Goal: Task Accomplishment & Management: Use online tool/utility

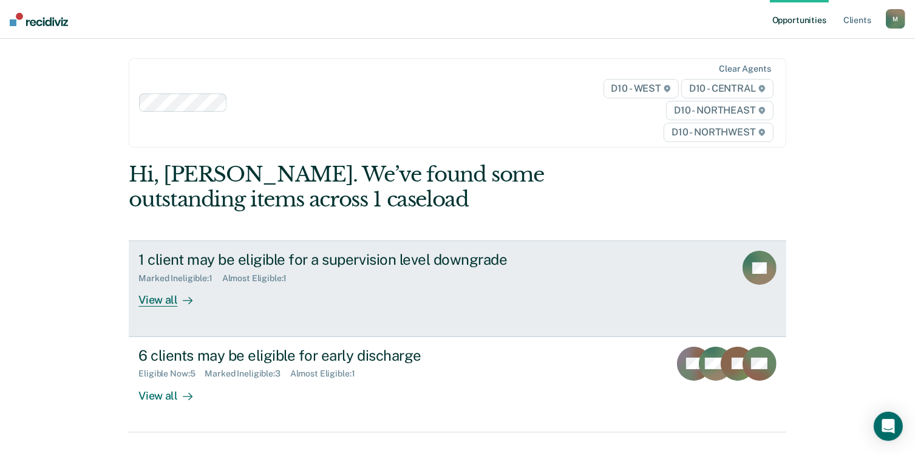
click at [156, 306] on div "View all" at bounding box center [173, 296] width 68 height 24
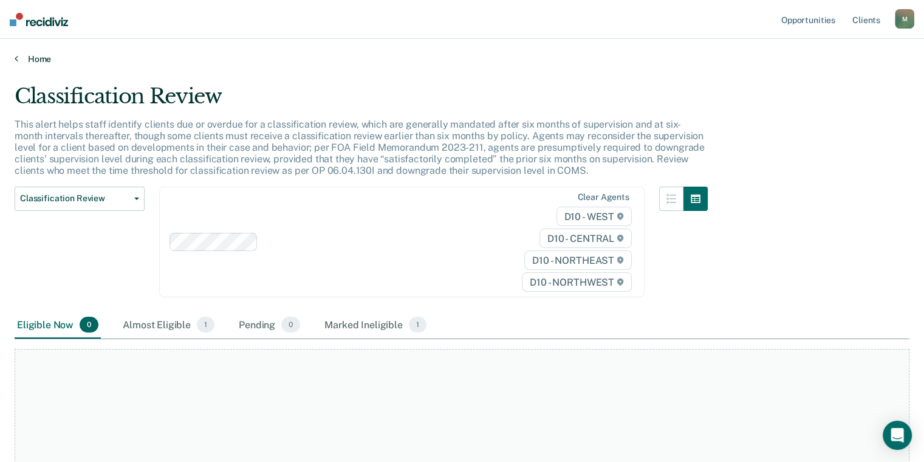
click at [19, 58] on link "Home" at bounding box center [462, 58] width 895 height 11
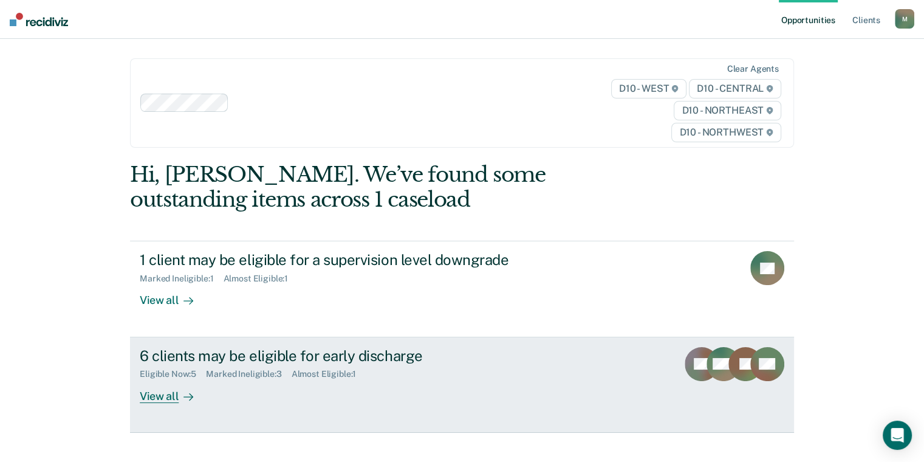
click at [168, 391] on div "View all" at bounding box center [174, 391] width 68 height 24
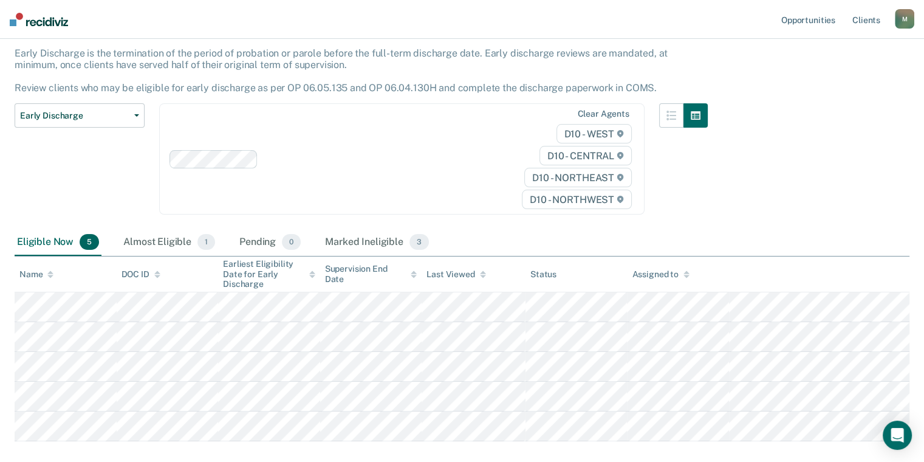
scroll to position [136, 0]
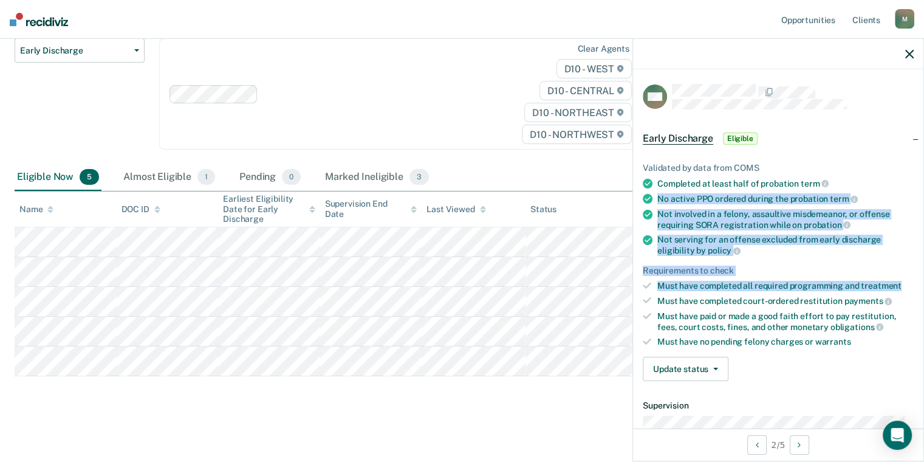
drag, startPoint x: 911, startPoint y: 172, endPoint x: 910, endPoint y: 276, distance: 104.5
click at [910, 276] on div "Validated by data from COMS Completed at least half of probation term No active…" at bounding box center [778, 266] width 290 height 247
drag, startPoint x: 910, startPoint y: 276, endPoint x: 893, endPoint y: 281, distance: 17.7
click at [893, 281] on span "treatment" at bounding box center [881, 286] width 41 height 10
click at [892, 255] on ul "Validated by data from COMS Completed at least half of probation term No active…" at bounding box center [778, 255] width 271 height 184
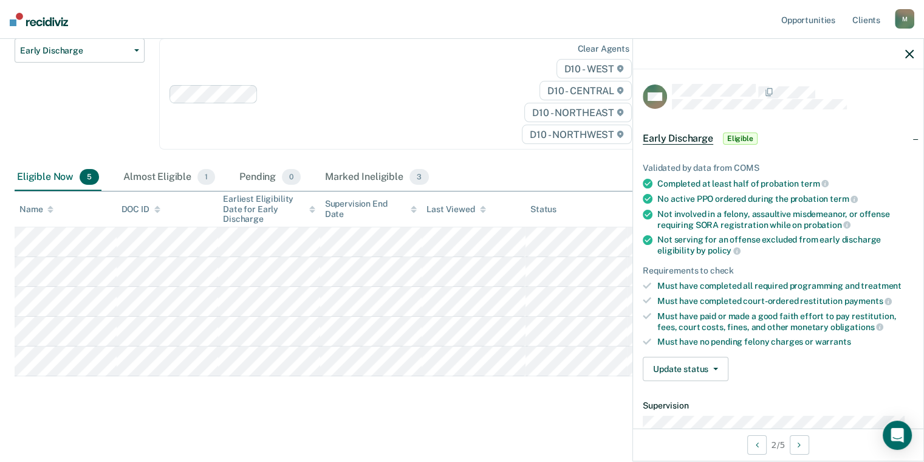
click at [892, 255] on ul "Validated by data from COMS Completed at least half of probation term No active…" at bounding box center [778, 255] width 271 height 184
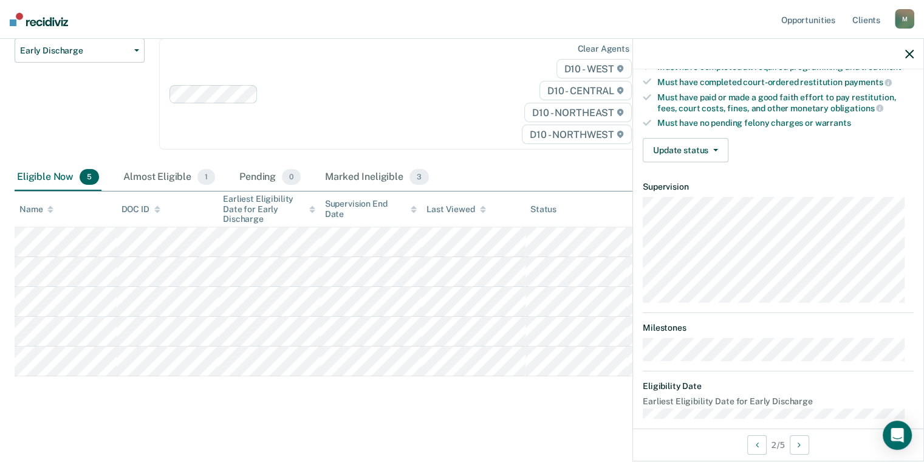
scroll to position [225, 0]
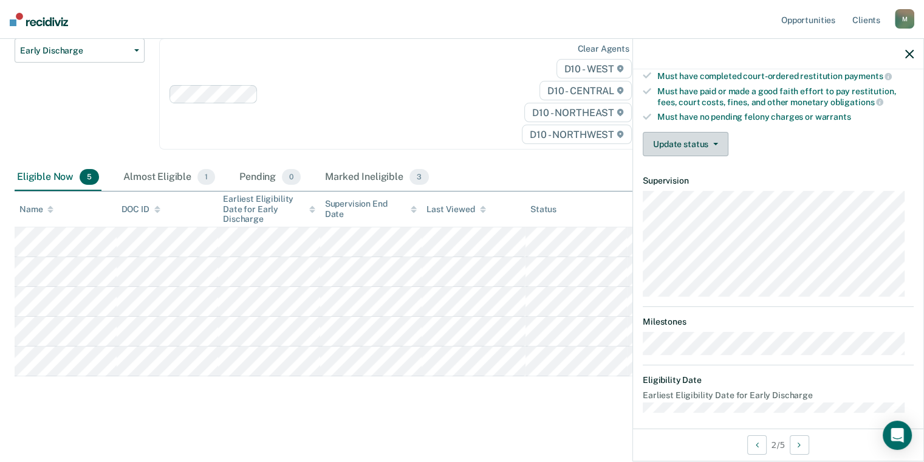
click at [688, 141] on button "Update status" at bounding box center [686, 144] width 86 height 24
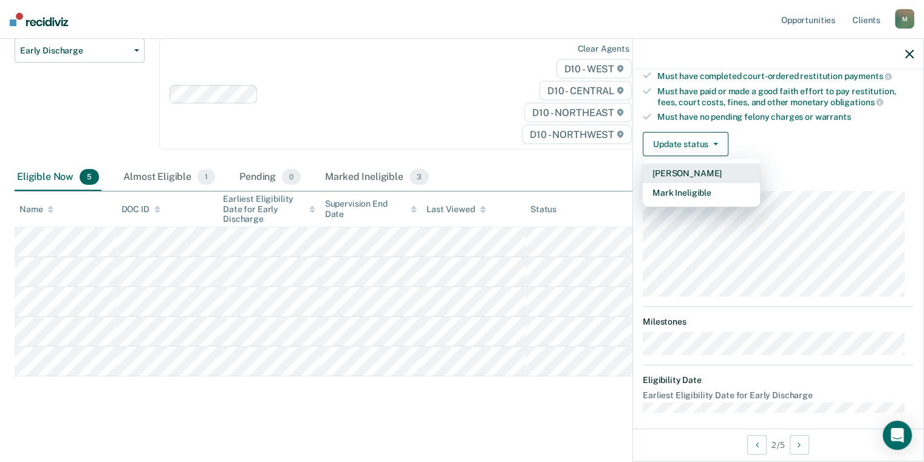
click at [699, 168] on button "[PERSON_NAME]" at bounding box center [701, 172] width 117 height 19
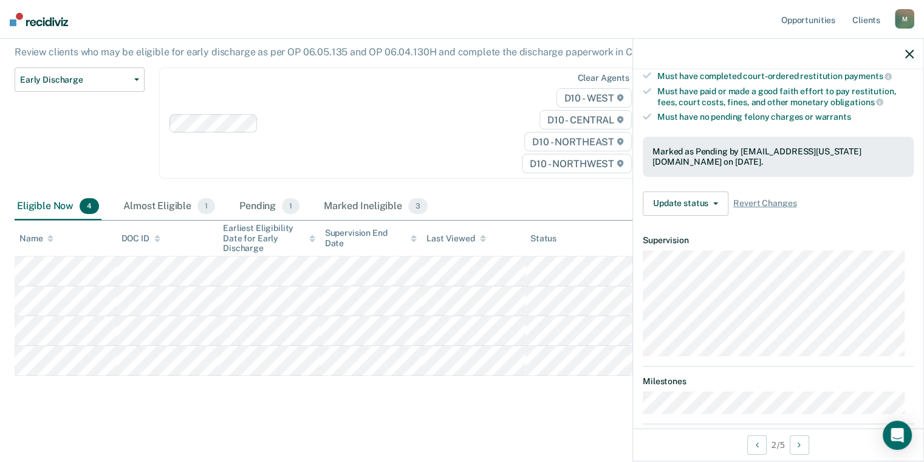
scroll to position [216, 0]
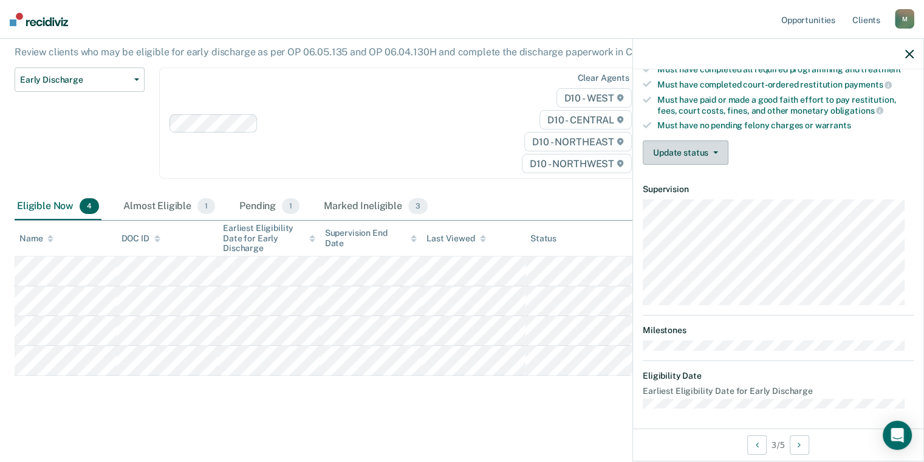
click at [697, 146] on button "Update status" at bounding box center [686, 152] width 86 height 24
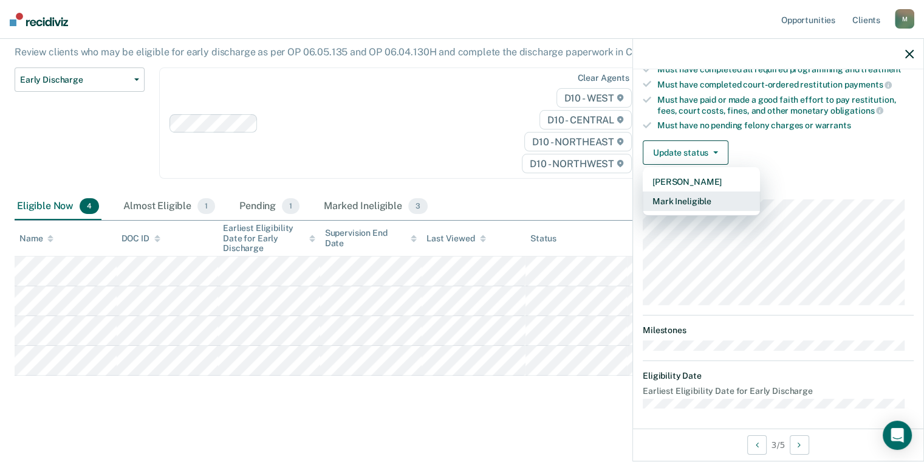
click at [679, 202] on button "Mark Ineligible" at bounding box center [701, 200] width 117 height 19
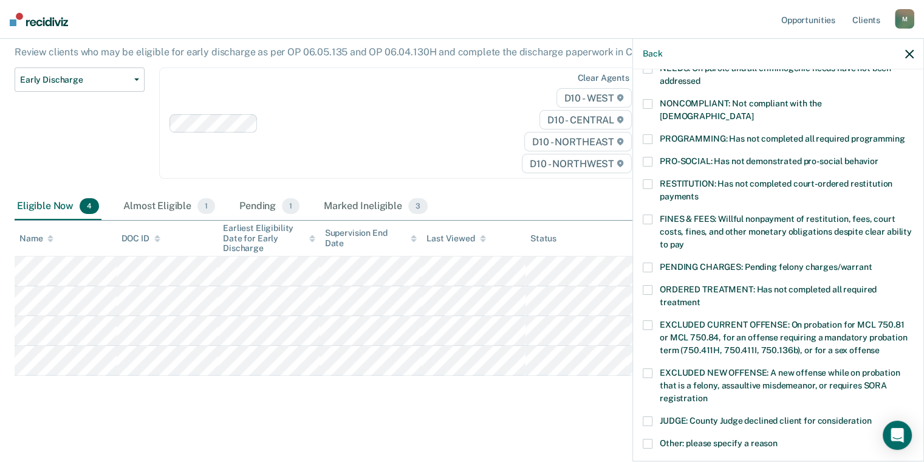
click at [646, 214] on span at bounding box center [648, 219] width 10 height 10
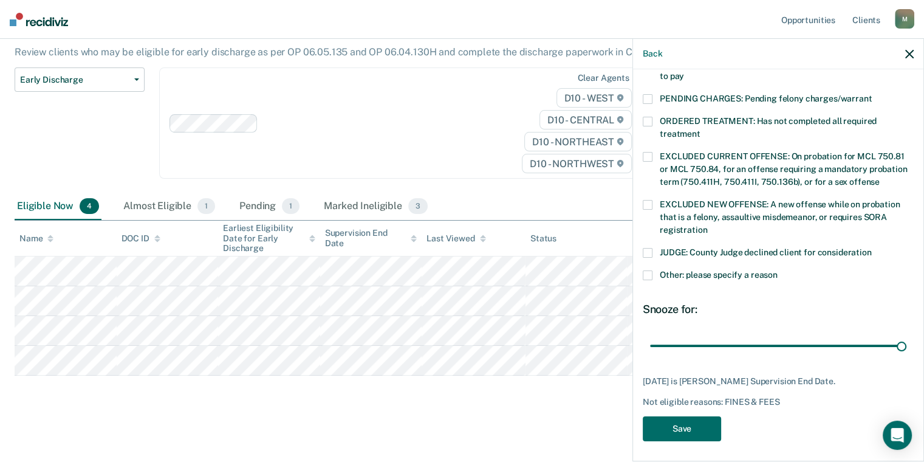
scroll to position [374, 0]
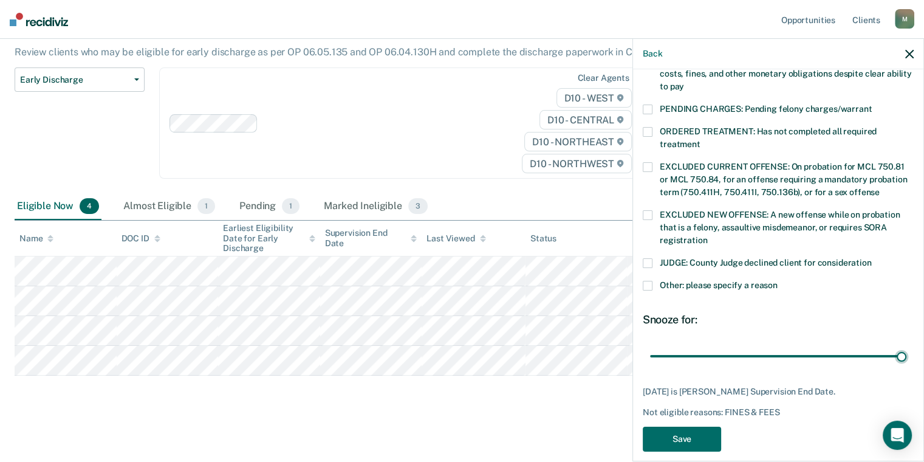
drag, startPoint x: 765, startPoint y: 332, endPoint x: 916, endPoint y: 329, distance: 150.7
type input "64"
click at [906, 346] on input "range" at bounding box center [778, 356] width 256 height 21
click at [702, 426] on button "Save" at bounding box center [682, 438] width 78 height 25
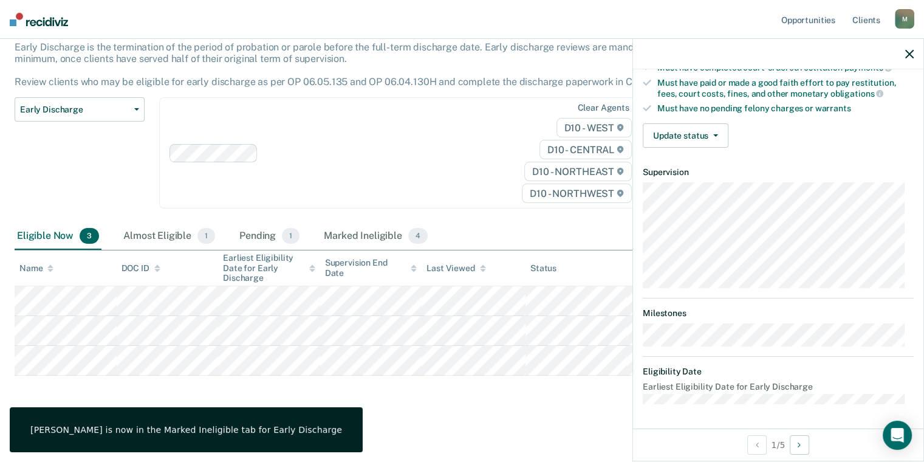
scroll to position [216, 0]
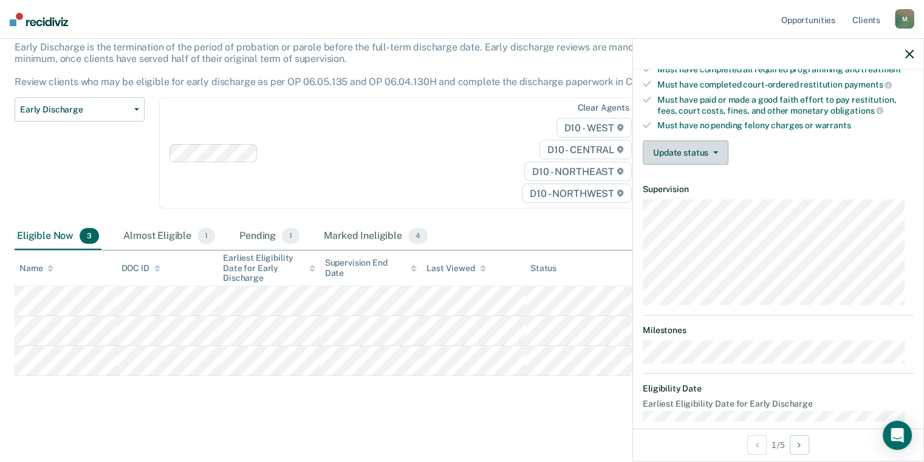
click at [683, 151] on button "Update status" at bounding box center [686, 152] width 86 height 24
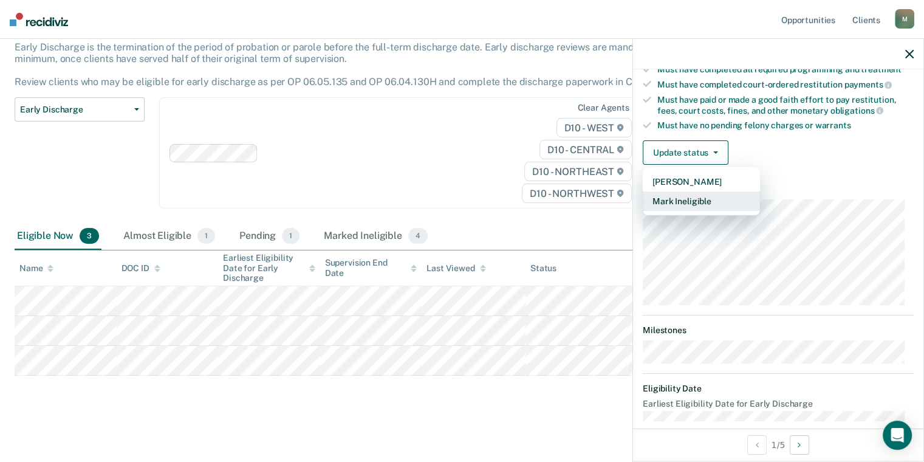
click at [692, 197] on button "Mark Ineligible" at bounding box center [701, 200] width 117 height 19
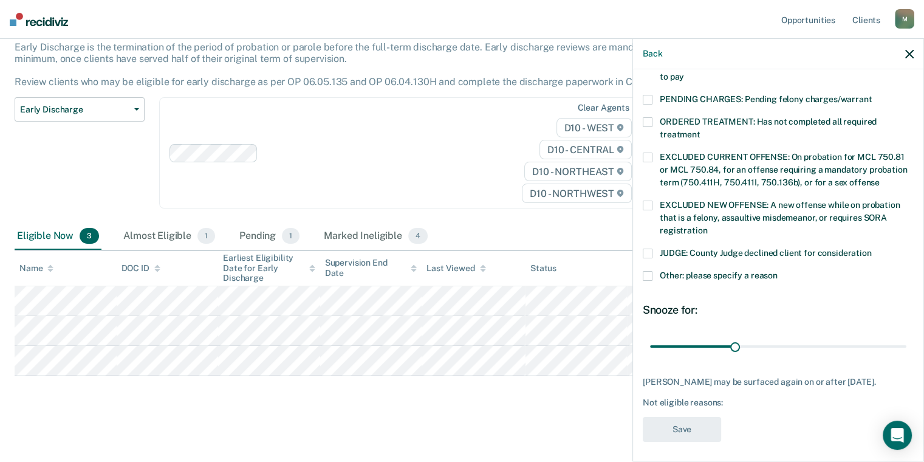
scroll to position [385, 0]
click at [652, 270] on label "Other: please specify a reason" at bounding box center [778, 276] width 271 height 13
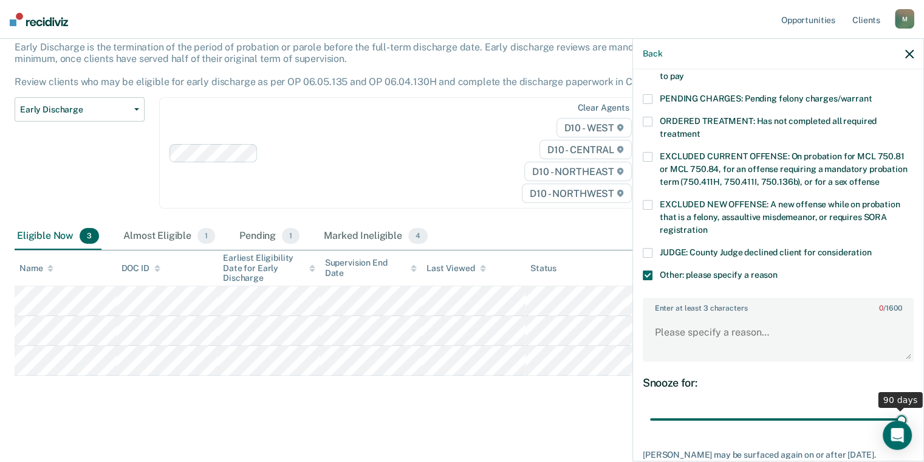
drag, startPoint x: 738, startPoint y: 408, endPoint x: 932, endPoint y: 389, distance: 195.2
type input "90"
click at [906, 409] on input "range" at bounding box center [778, 419] width 256 height 21
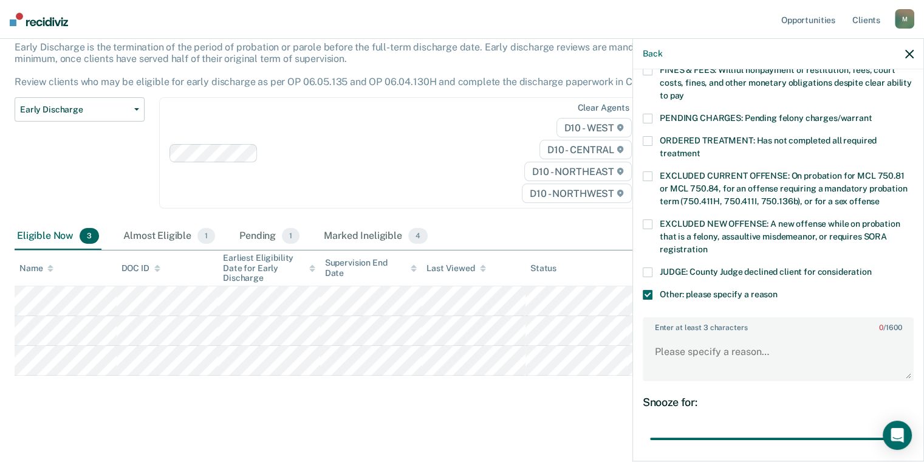
scroll to position [367, 0]
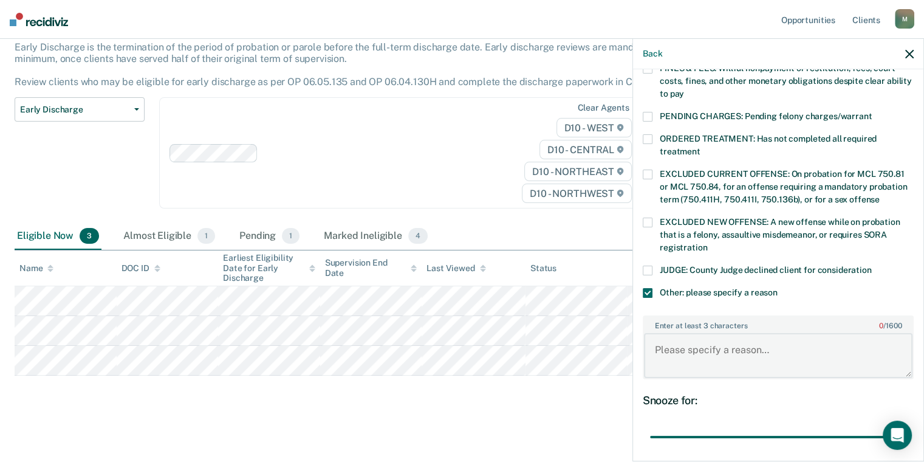
click at [808, 333] on textarea "Enter at least 3 characters 0 / 1600" at bounding box center [778, 355] width 268 height 45
click at [792, 334] on textarea "CSC related offenses must file directly with the court" at bounding box center [778, 355] width 268 height 45
click at [749, 335] on textarea "CSC related offenses must file for early discharge directly with the court" at bounding box center [778, 355] width 268 height 45
click at [596, 309] on body "Looks like you’re using Internet Explorer 11. For faster loading and a better e…" at bounding box center [462, 154] width 924 height 462
type textarea "CSC related offenses/history must file for early discharge directly with the co…"
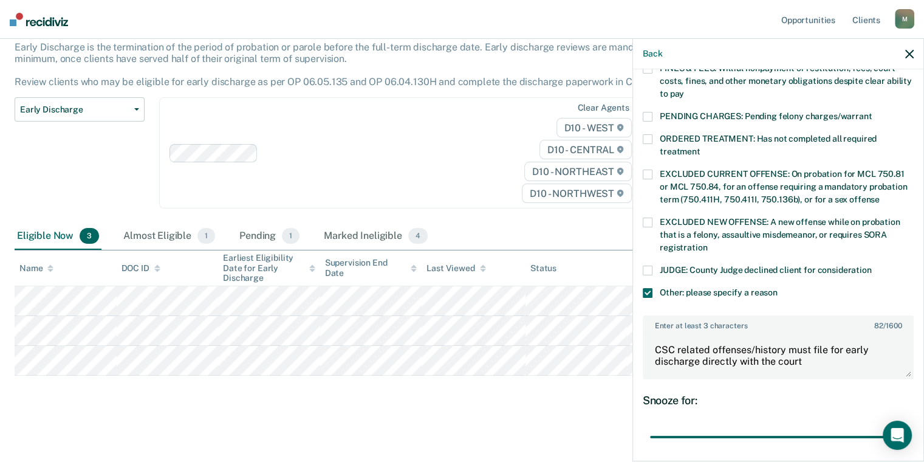
scroll to position [457, 0]
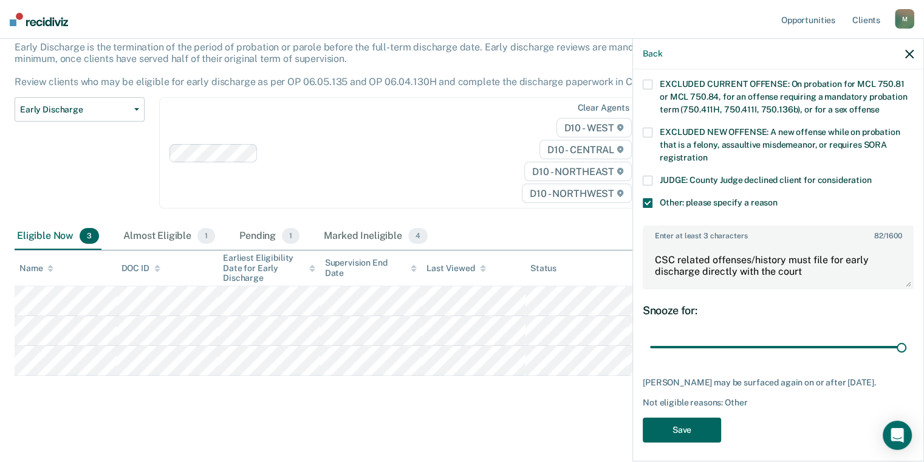
click at [696, 426] on button "Save" at bounding box center [682, 429] width 78 height 25
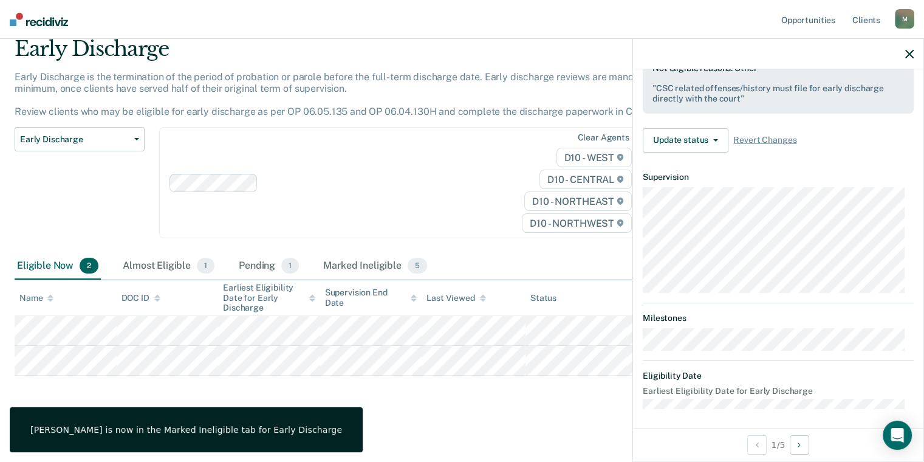
scroll to position [228, 0]
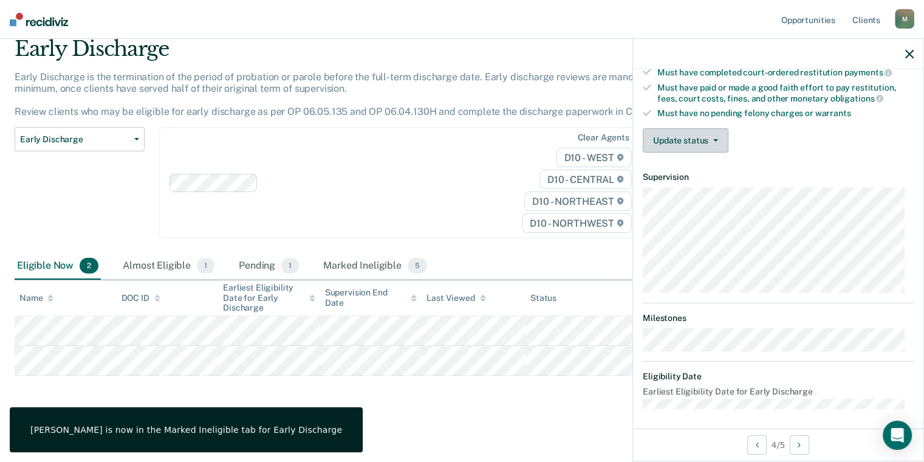
click at [693, 128] on button "Update status" at bounding box center [686, 140] width 86 height 24
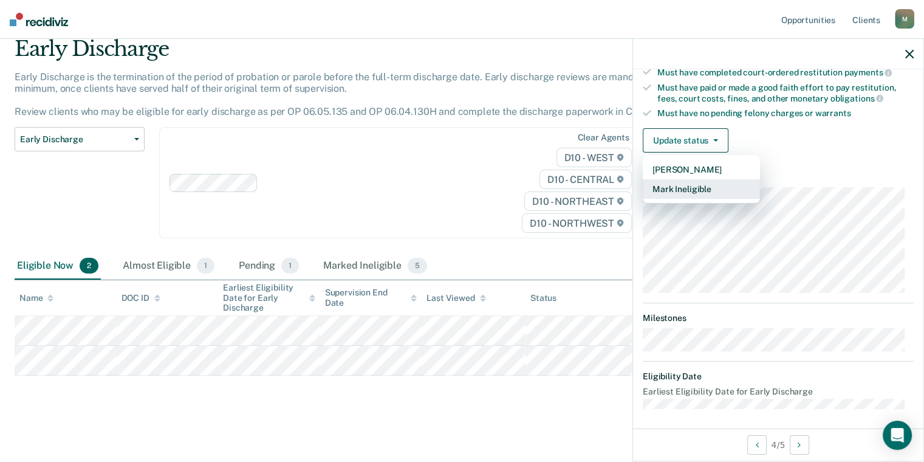
click at [696, 180] on button "Mark Ineligible" at bounding box center [701, 188] width 117 height 19
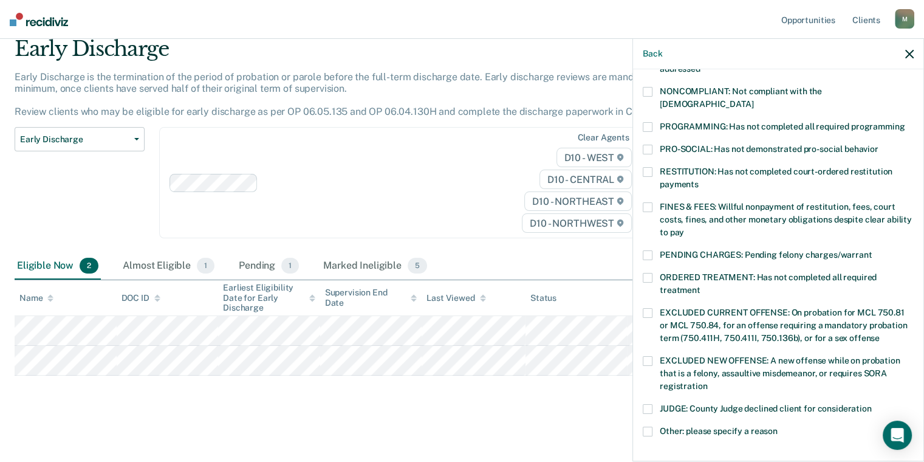
click at [651, 202] on span at bounding box center [648, 207] width 10 height 10
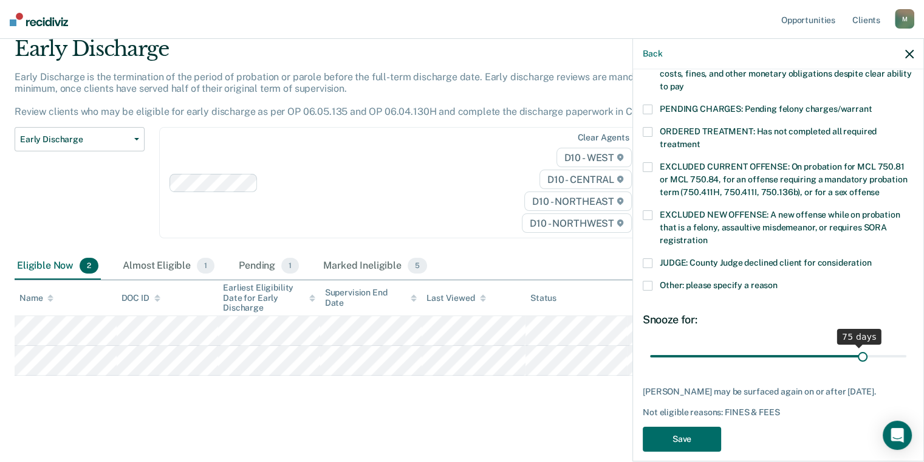
scroll to position [385, 0]
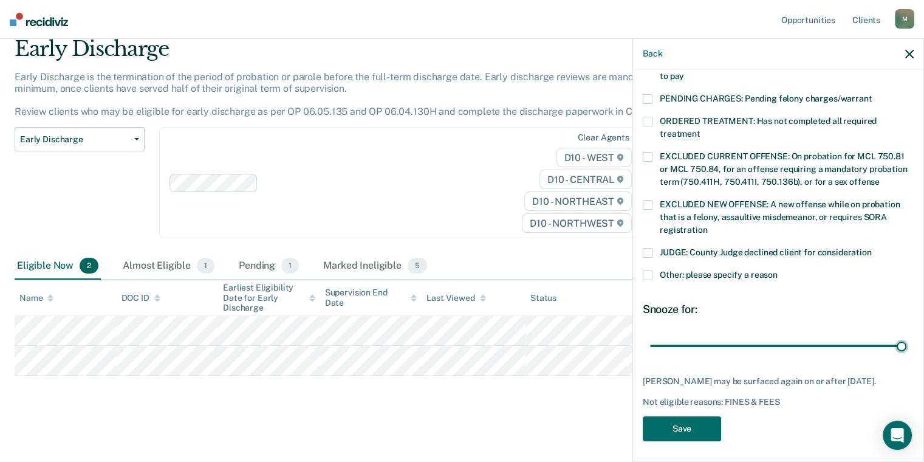
drag, startPoint x: 731, startPoint y: 332, endPoint x: 915, endPoint y: 322, distance: 184.9
type input "90"
click at [906, 335] on input "range" at bounding box center [778, 345] width 256 height 21
click at [688, 429] on button "Save" at bounding box center [682, 428] width 78 height 25
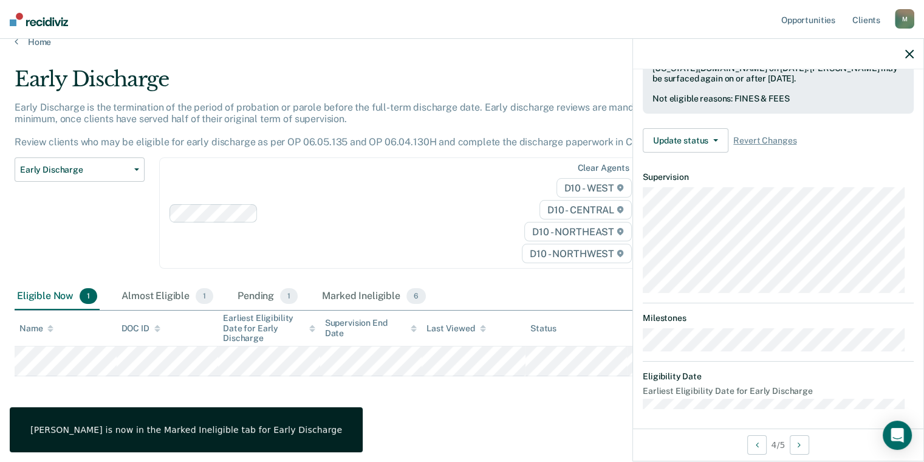
scroll to position [216, 0]
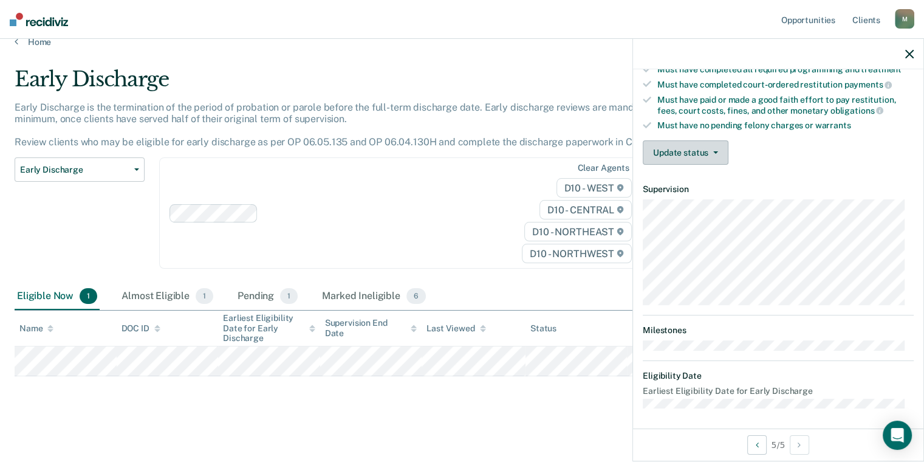
click at [697, 141] on button "Update status" at bounding box center [686, 152] width 86 height 24
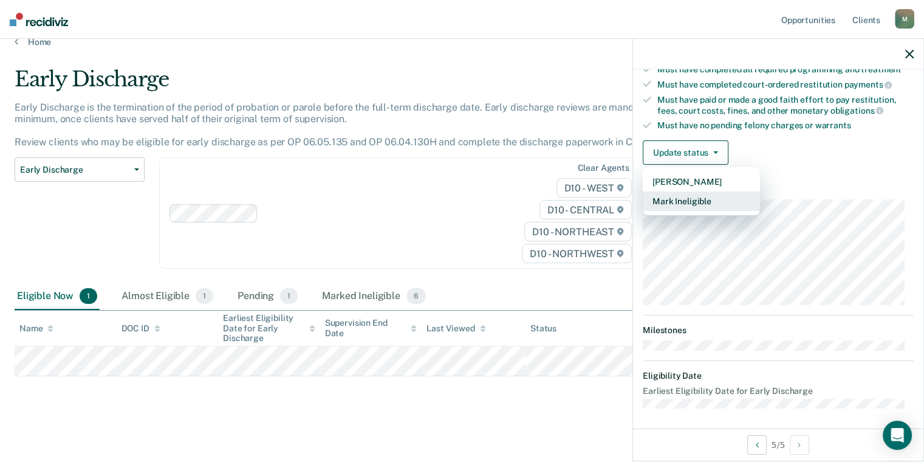
click at [683, 200] on button "Mark Ineligible" at bounding box center [701, 200] width 117 height 19
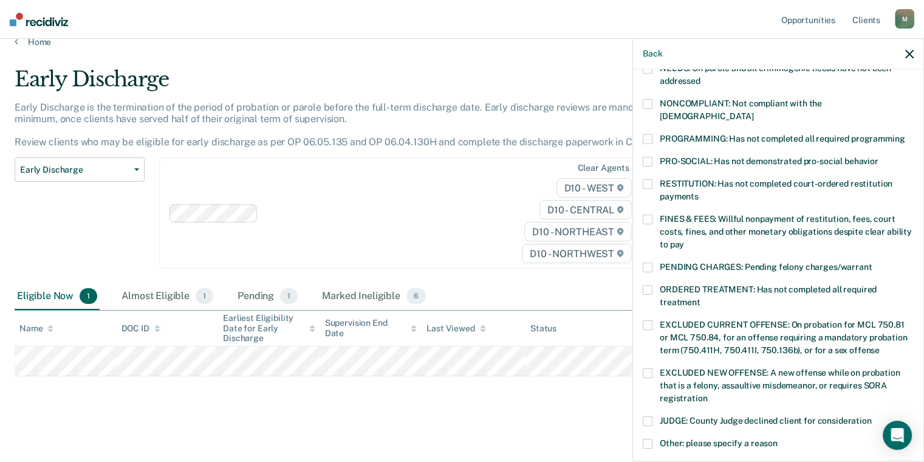
click at [649, 214] on span at bounding box center [648, 219] width 10 height 10
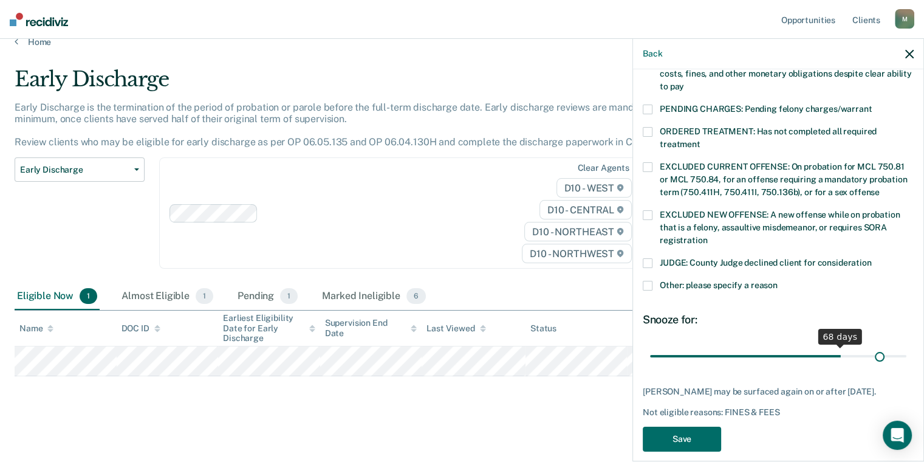
scroll to position [385, 0]
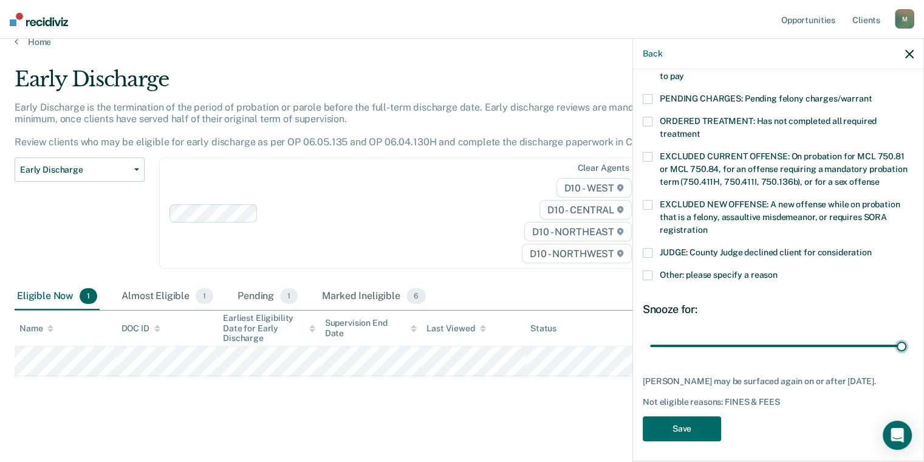
drag, startPoint x: 733, startPoint y: 333, endPoint x: 904, endPoint y: 333, distance: 171.3
type input "90"
click at [904, 335] on input "range" at bounding box center [778, 345] width 256 height 21
click at [690, 435] on button "Save" at bounding box center [682, 428] width 78 height 25
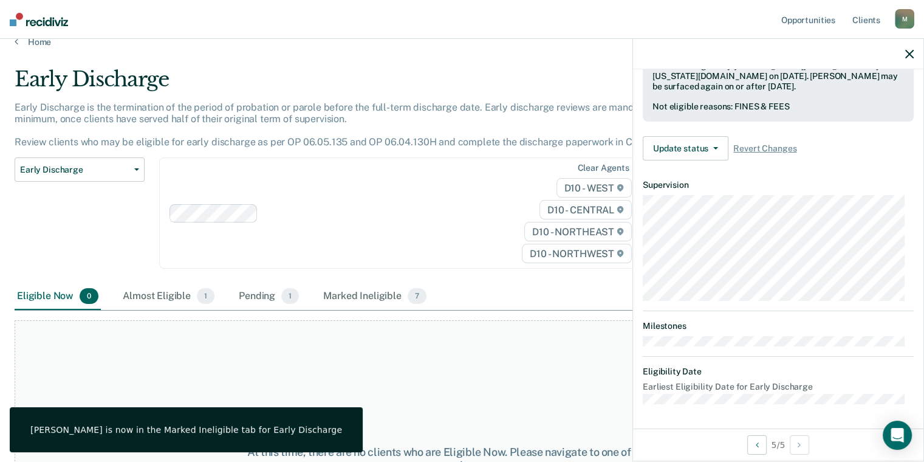
scroll to position [306, 0]
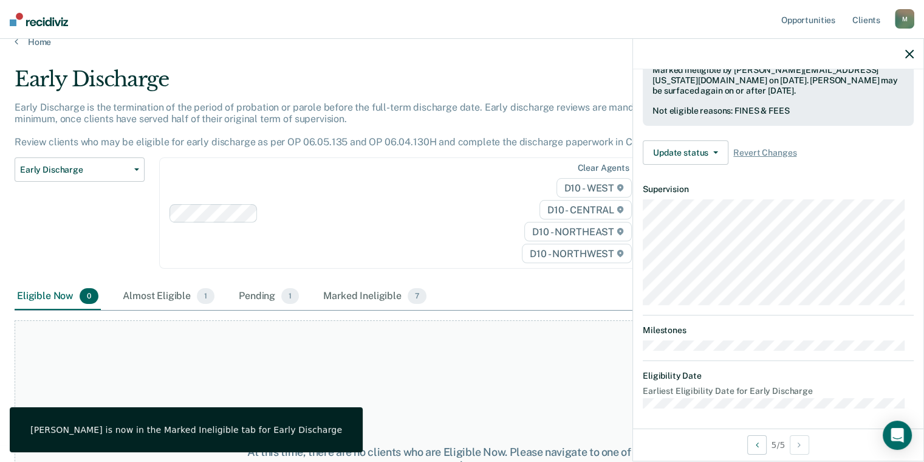
click at [14, 41] on div "Home" at bounding box center [462, 35] width 924 height 26
click at [32, 40] on link "Home" at bounding box center [462, 41] width 895 height 11
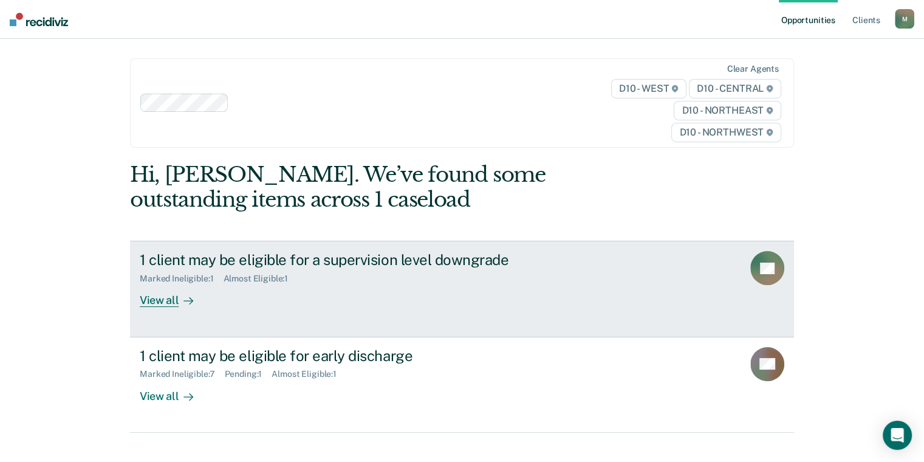
click at [173, 298] on div "View all" at bounding box center [174, 296] width 68 height 24
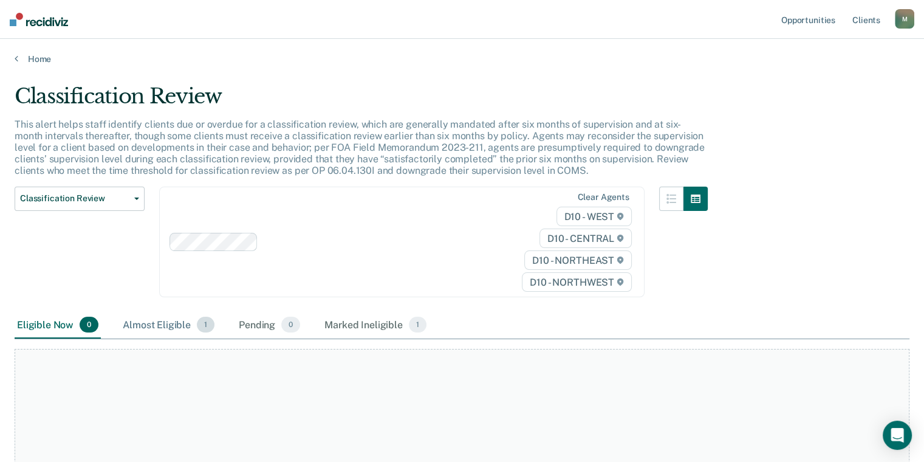
click at [185, 323] on div "Almost Eligible 1" at bounding box center [168, 325] width 97 height 27
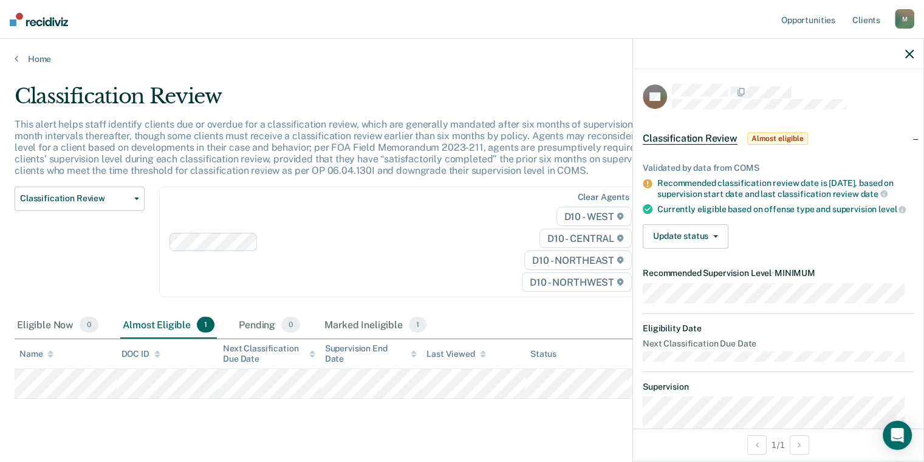
click at [662, 258] on div "Validated by data from COMS Recommended classification review date is [DATE], b…" at bounding box center [778, 200] width 290 height 115
click at [674, 248] on button "Update status" at bounding box center [686, 236] width 86 height 24
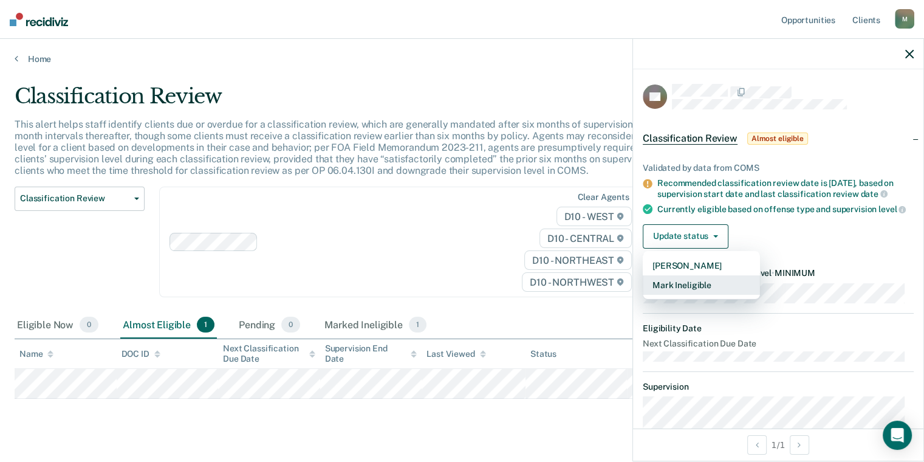
click at [693, 295] on button "Mark Ineligible" at bounding box center [701, 284] width 117 height 19
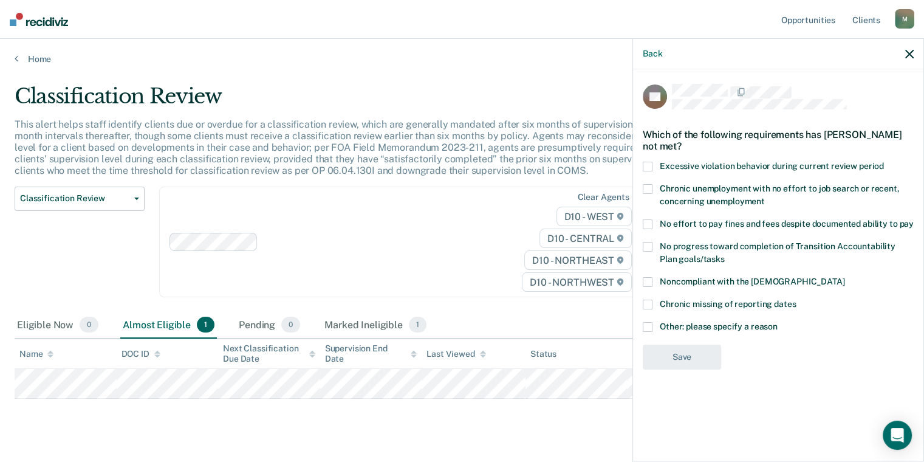
click at [651, 326] on span at bounding box center [648, 327] width 10 height 10
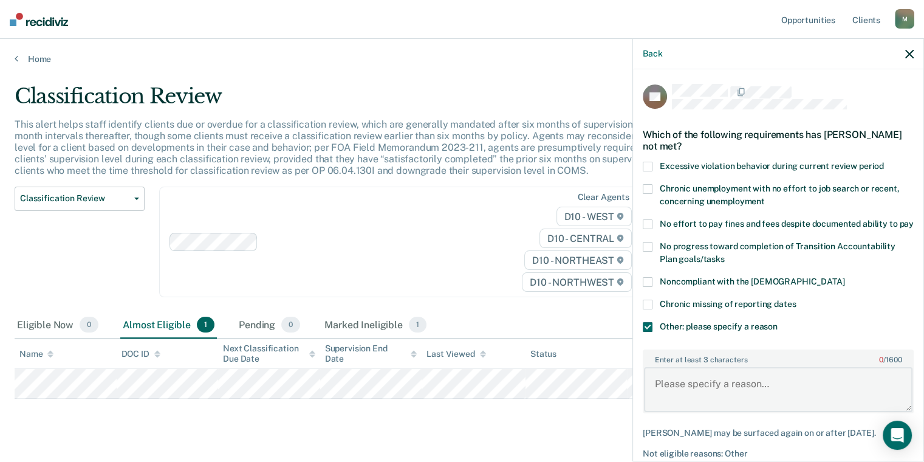
click at [714, 394] on textarea "Enter at least 3 characters 0 / 1600" at bounding box center [778, 389] width 268 height 45
type textarea "Registered sex offenders cannot go below Medium"
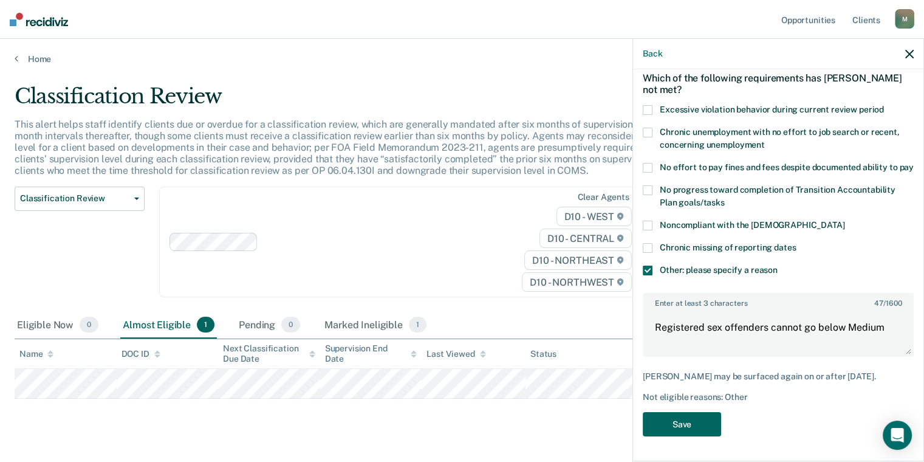
click at [691, 429] on button "Save" at bounding box center [682, 424] width 78 height 25
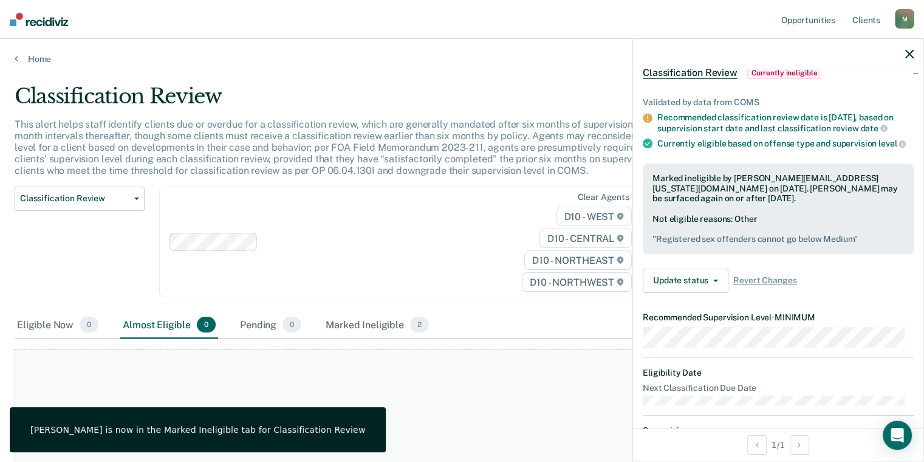
click at [27, 49] on div "Home" at bounding box center [462, 52] width 924 height 26
